Goal: Task Accomplishment & Management: Use online tool/utility

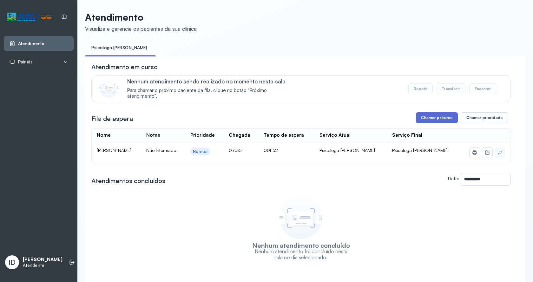
click at [436, 114] on button "Chamar próximo" at bounding box center [437, 117] width 42 height 11
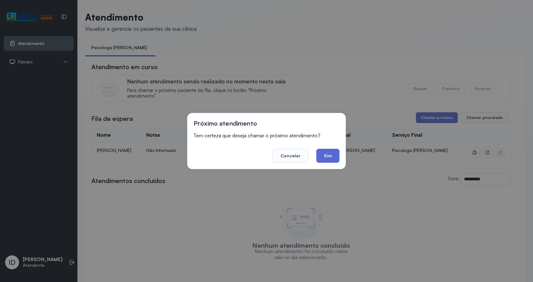
click at [325, 161] on button "Sim" at bounding box center [327, 156] width 23 height 14
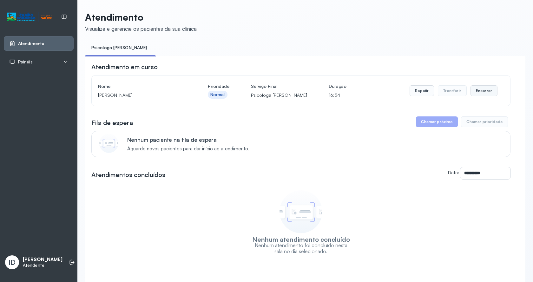
click at [489, 96] on button "Encerrar" at bounding box center [483, 90] width 27 height 11
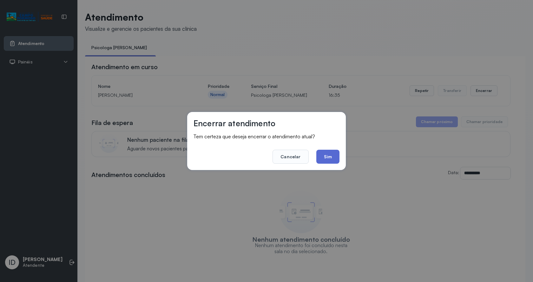
click at [329, 158] on button "Sim" at bounding box center [327, 157] width 23 height 14
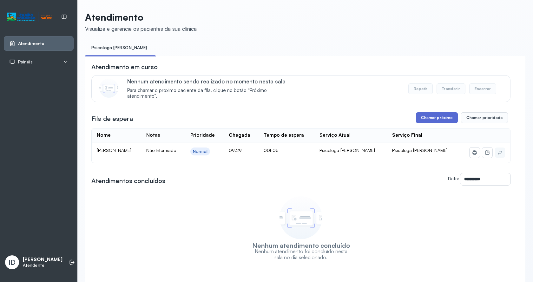
click at [422, 122] on button "Chamar próximo" at bounding box center [437, 117] width 42 height 11
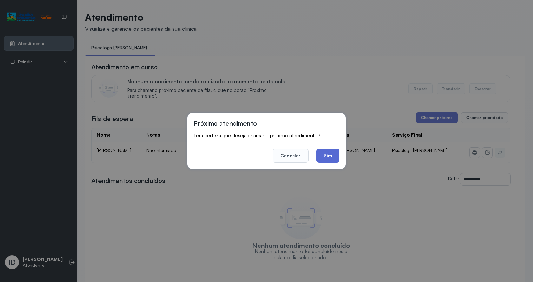
click at [334, 156] on button "Sim" at bounding box center [327, 156] width 23 height 14
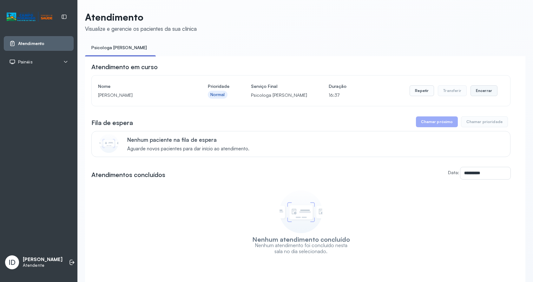
click at [477, 92] on button "Encerrar" at bounding box center [483, 90] width 27 height 11
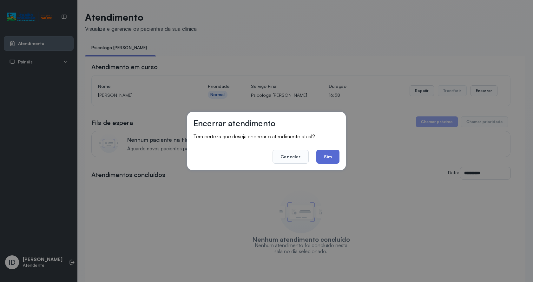
click at [325, 154] on button "Sim" at bounding box center [327, 157] width 23 height 14
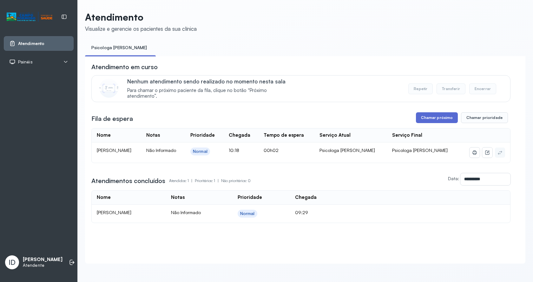
click at [417, 122] on button "Chamar próximo" at bounding box center [437, 117] width 42 height 11
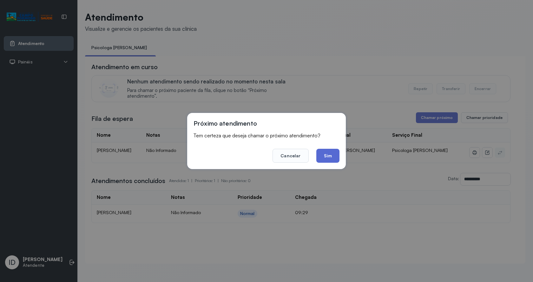
click at [328, 155] on button "Sim" at bounding box center [327, 156] width 23 height 14
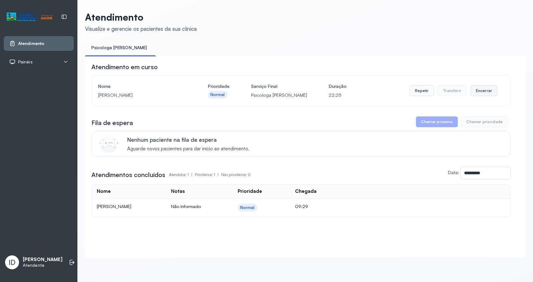
click at [478, 93] on button "Encerrar" at bounding box center [483, 90] width 27 height 11
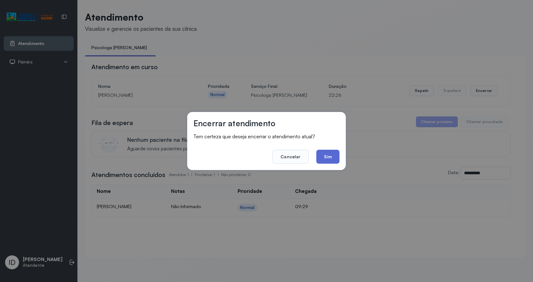
click at [323, 161] on button "Sim" at bounding box center [327, 157] width 23 height 14
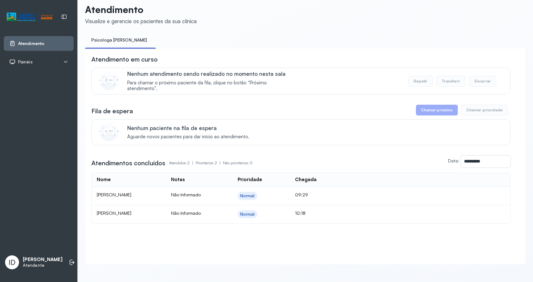
scroll to position [14, 0]
